Goal: Navigation & Orientation: Find specific page/section

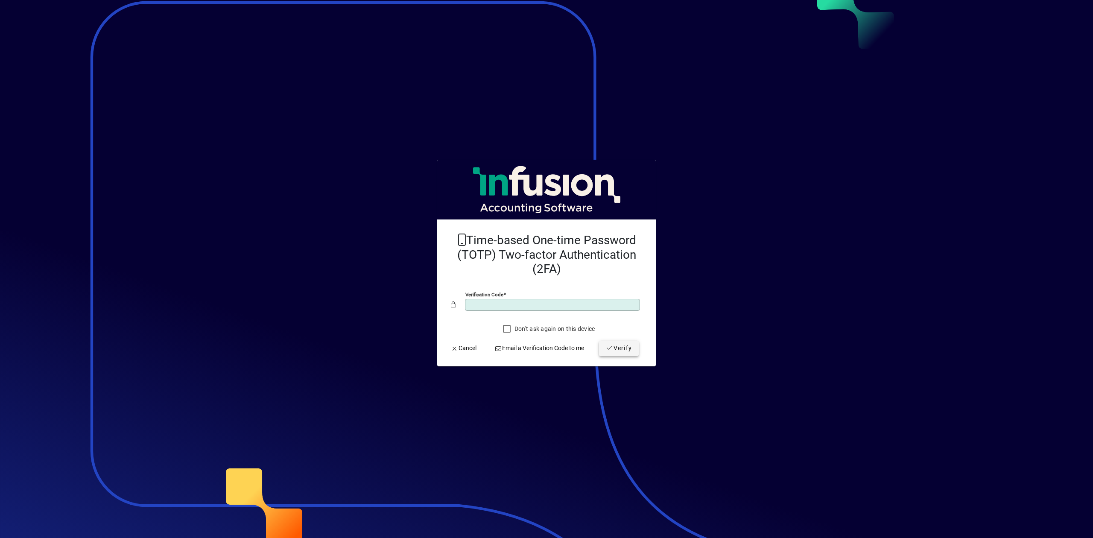
type input "******"
click at [617, 351] on span "Verify" at bounding box center [619, 348] width 26 height 9
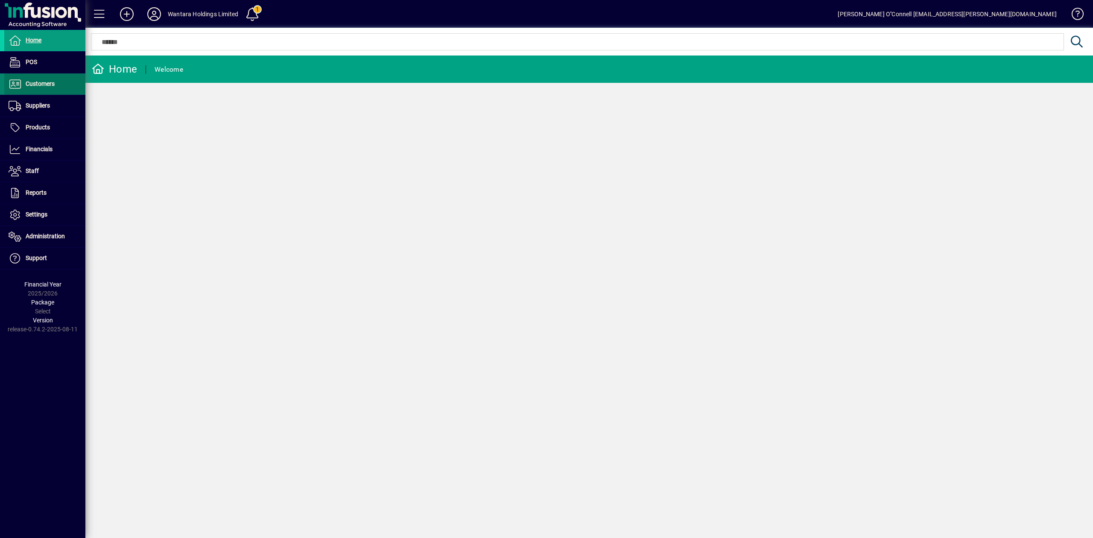
click at [50, 89] on span "Customers" at bounding box center [29, 84] width 50 height 10
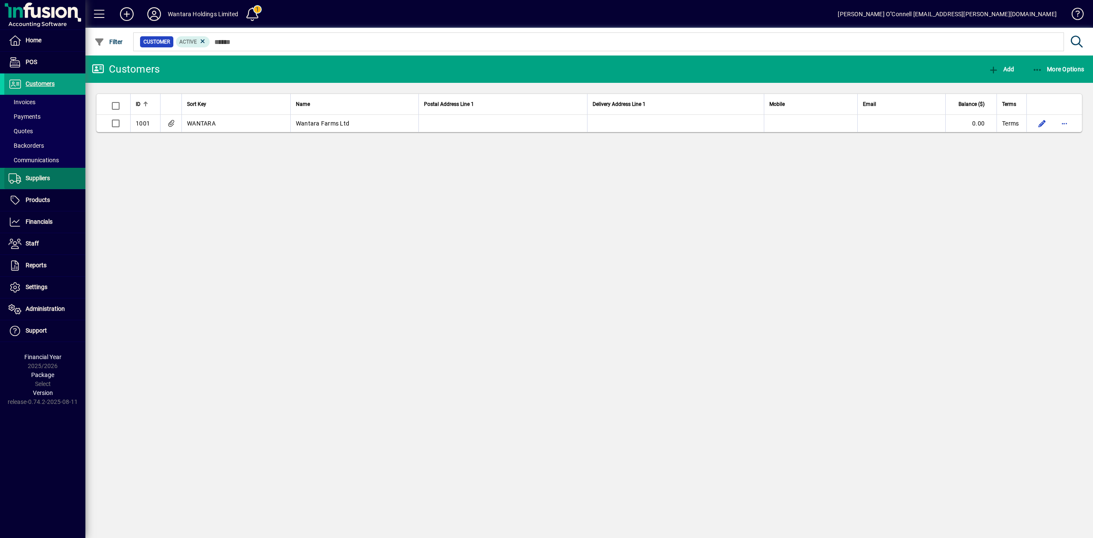
click at [36, 178] on span "Suppliers" at bounding box center [38, 178] width 24 height 7
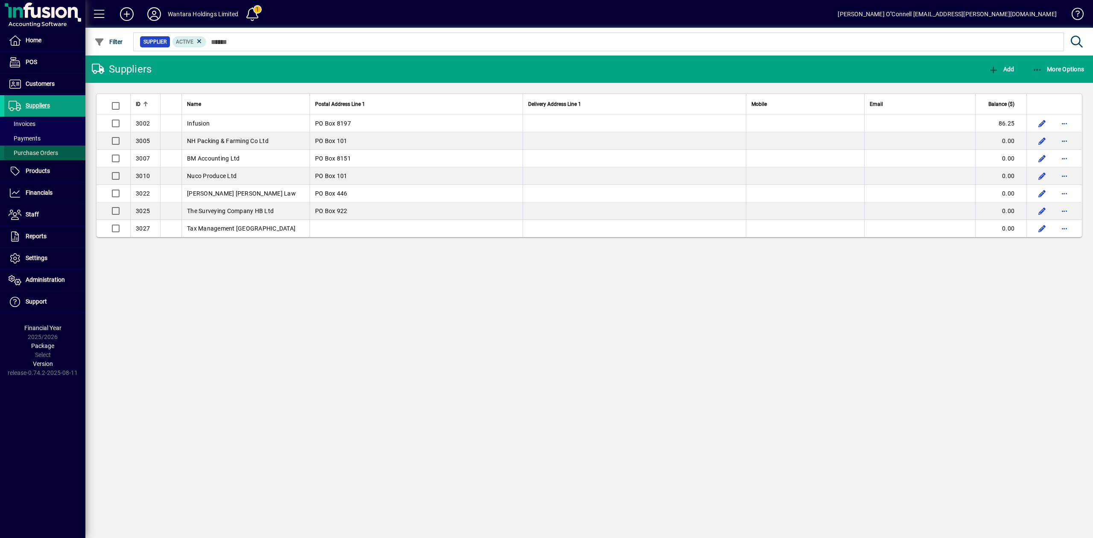
click at [46, 149] on span "Purchase Orders" at bounding box center [34, 152] width 50 height 7
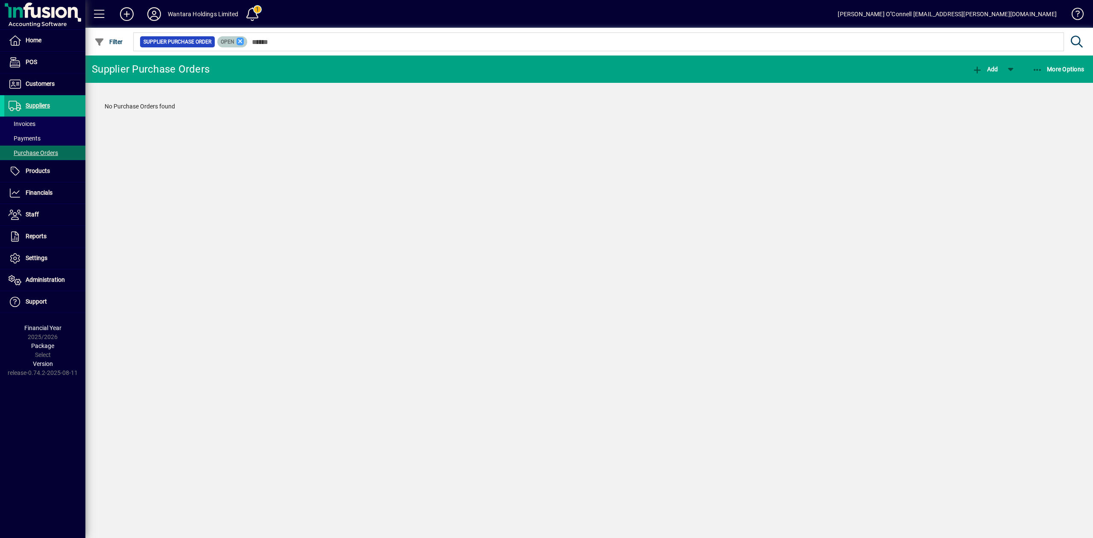
click at [238, 38] on icon at bounding box center [240, 42] width 8 height 8
click at [26, 80] on span "Customers" at bounding box center [40, 83] width 29 height 7
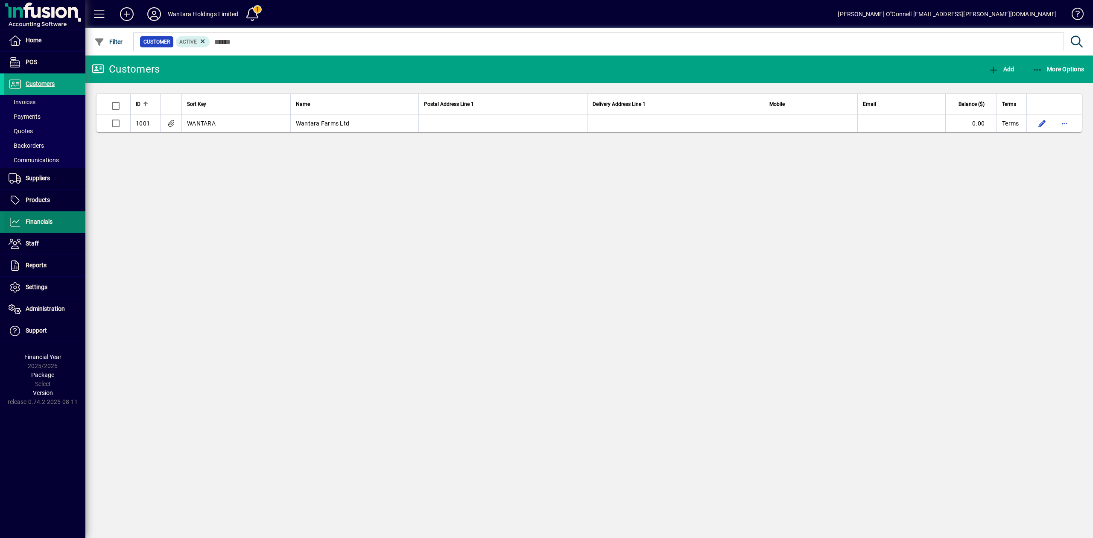
click at [42, 216] on span at bounding box center [44, 222] width 81 height 20
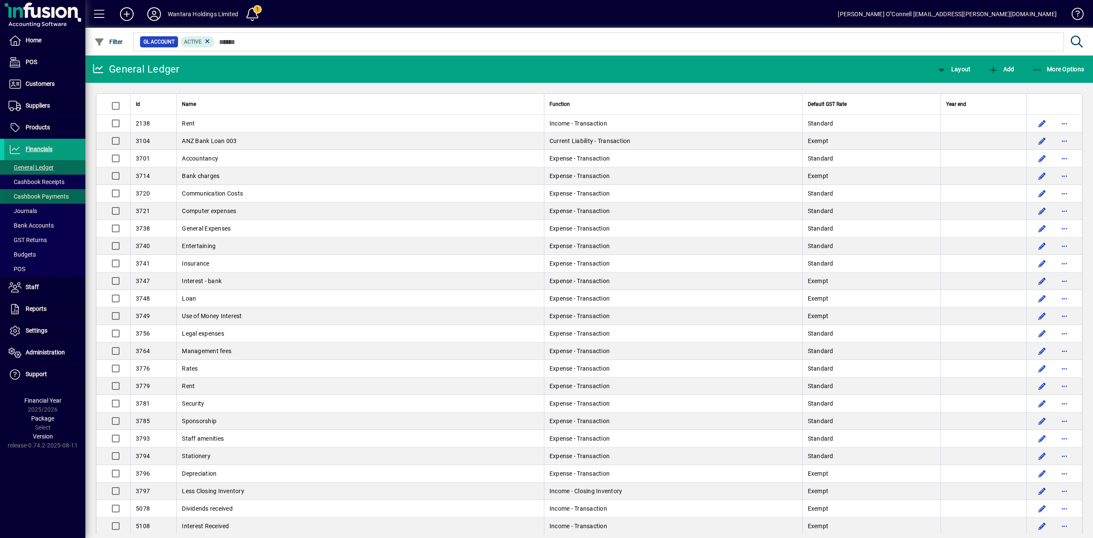
click at [47, 195] on span "Cashbook Payments" at bounding box center [39, 196] width 60 height 7
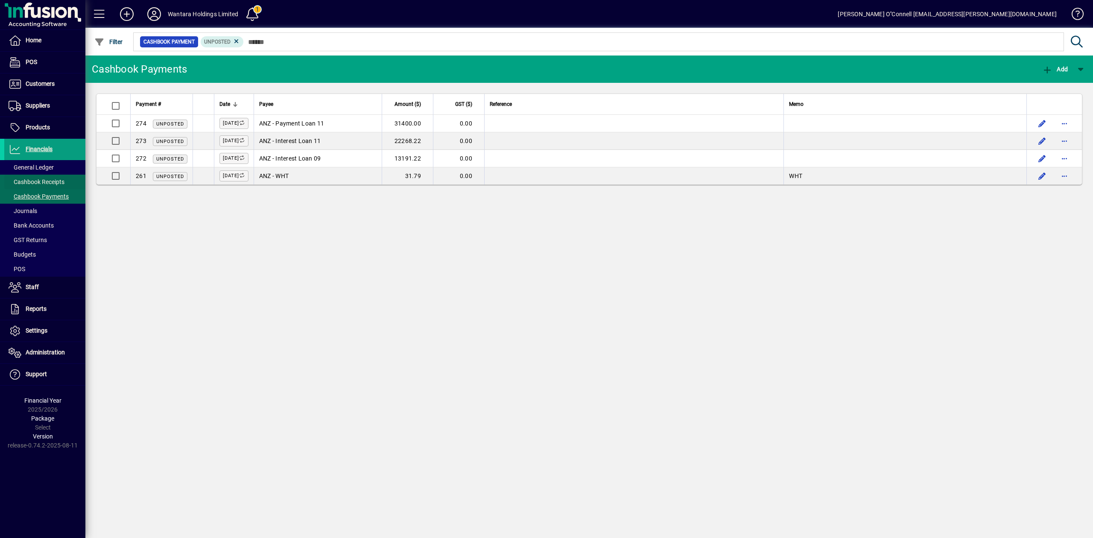
click at [50, 180] on span "Cashbook Receipts" at bounding box center [37, 181] width 56 height 7
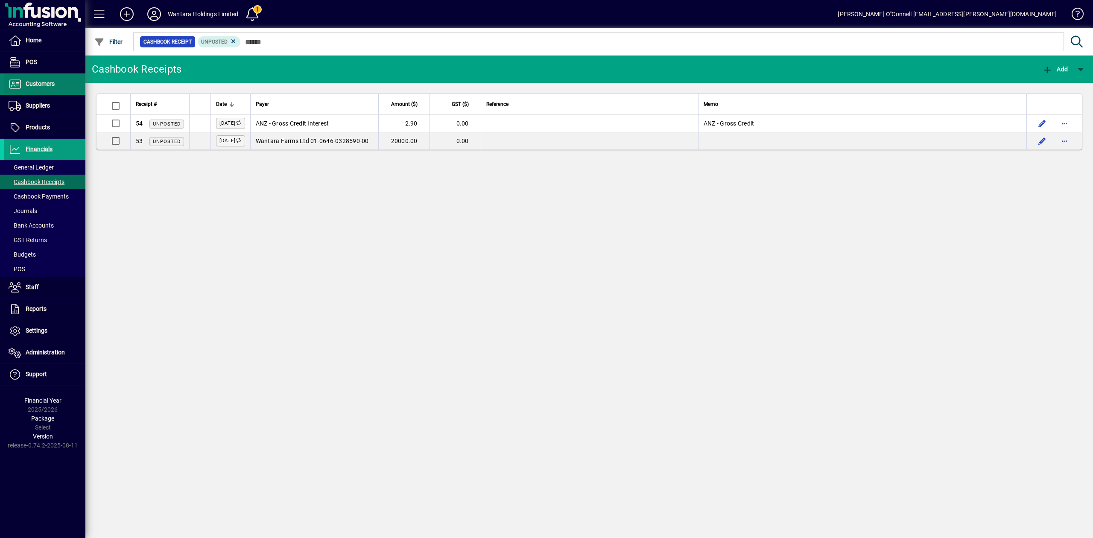
click at [31, 89] on span "Customers" at bounding box center [29, 84] width 50 height 10
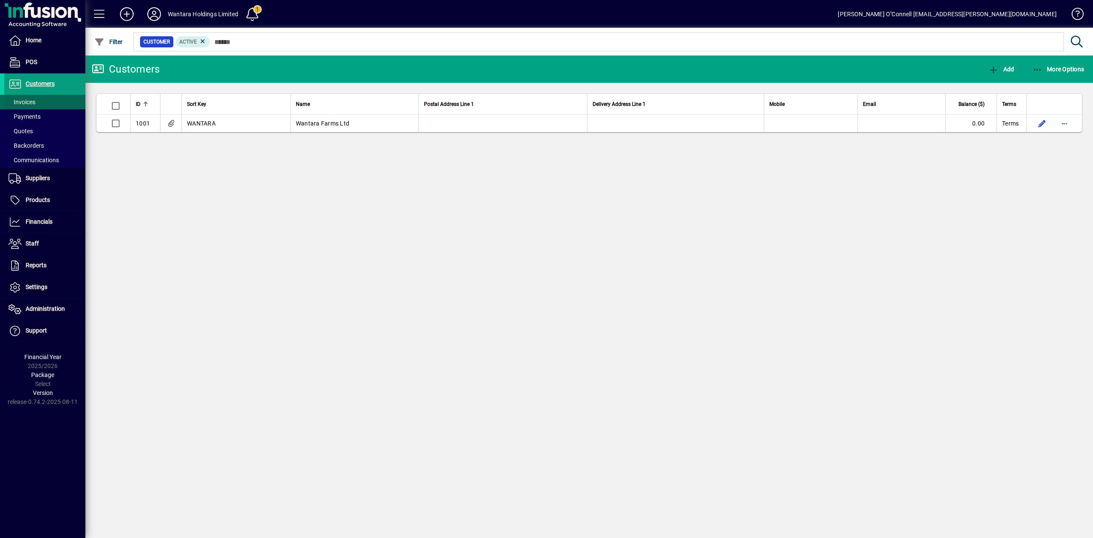
click at [50, 101] on span at bounding box center [44, 102] width 81 height 20
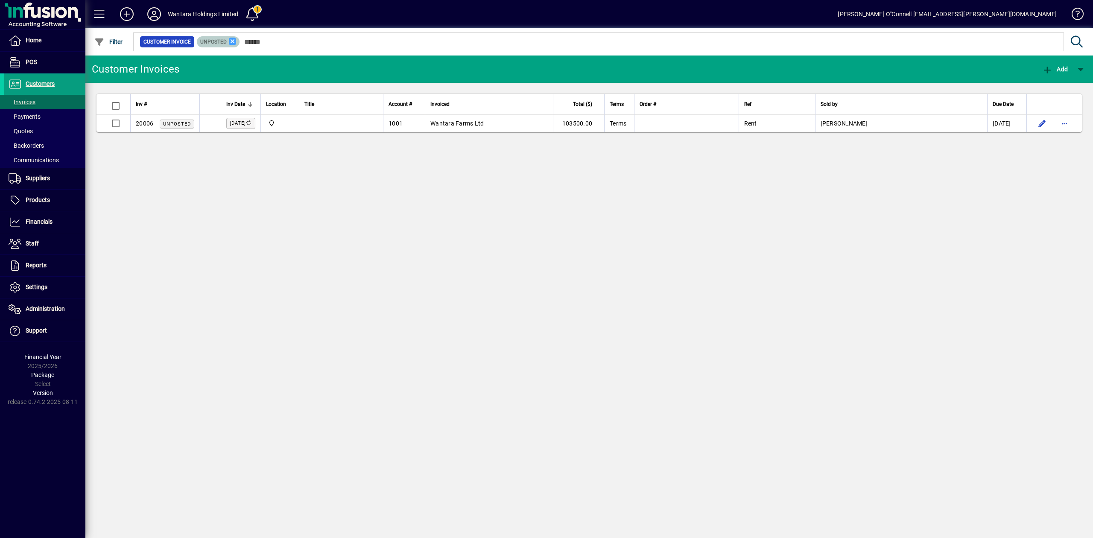
click at [234, 40] on icon at bounding box center [233, 42] width 8 height 8
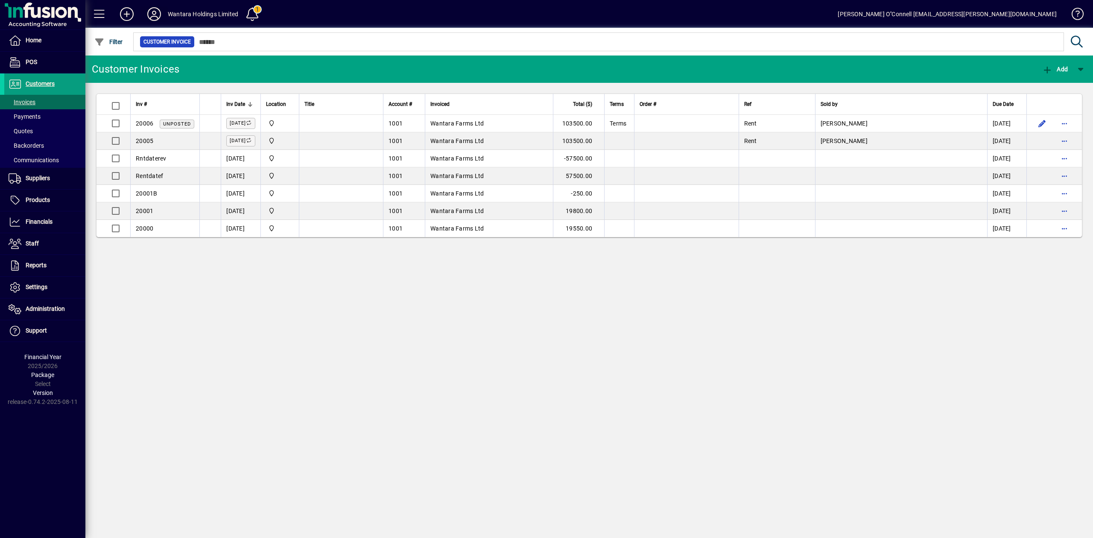
click at [149, 9] on icon at bounding box center [154, 14] width 17 height 14
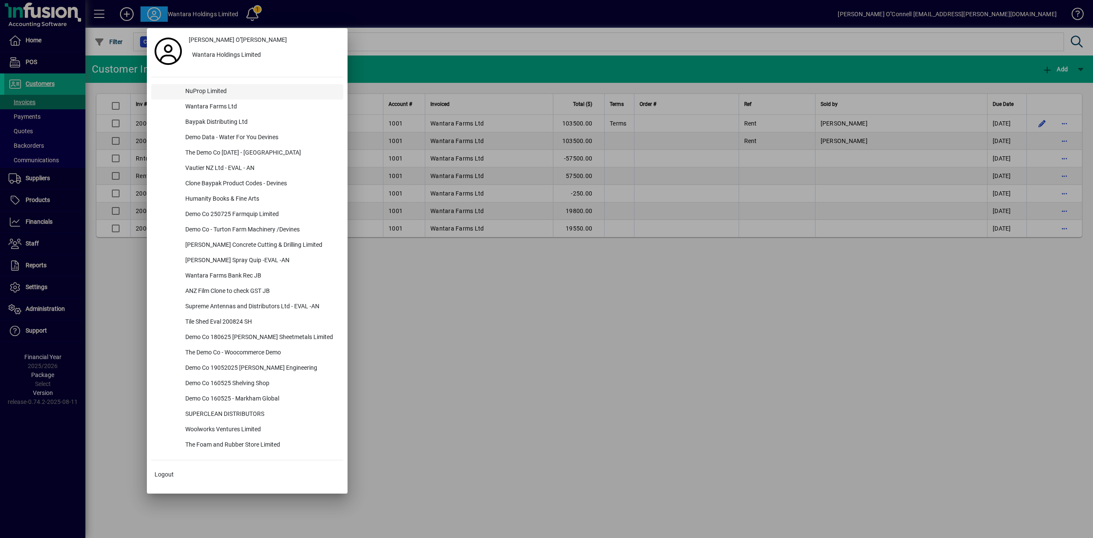
click at [198, 87] on div "NuProp Limited" at bounding box center [260, 91] width 165 height 15
